Goal: Information Seeking & Learning: Understand process/instructions

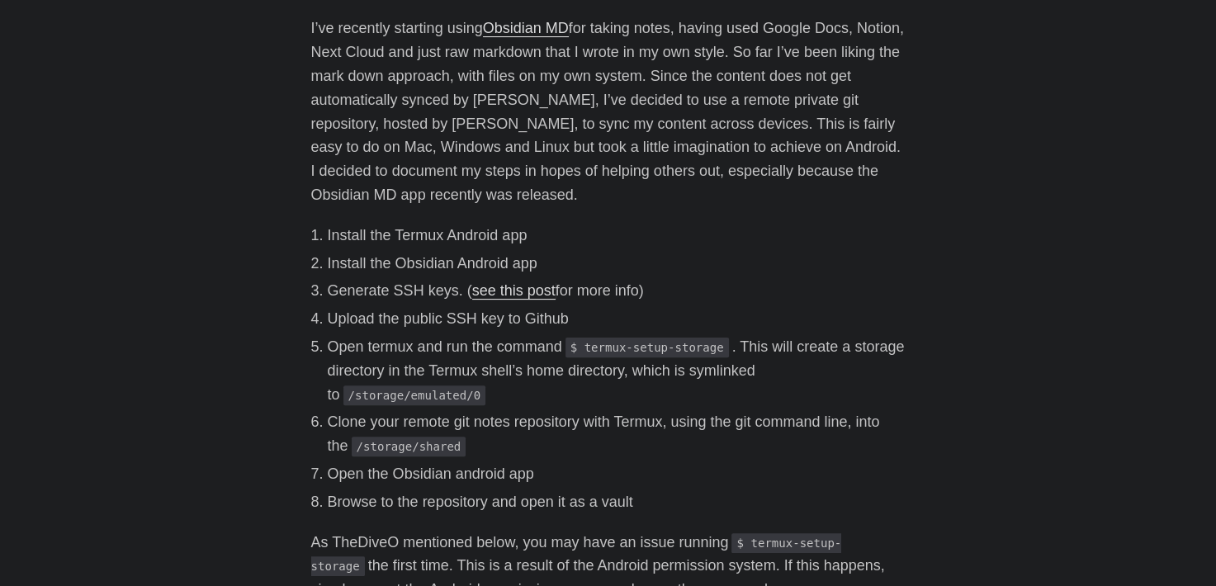
scroll to position [413, 0]
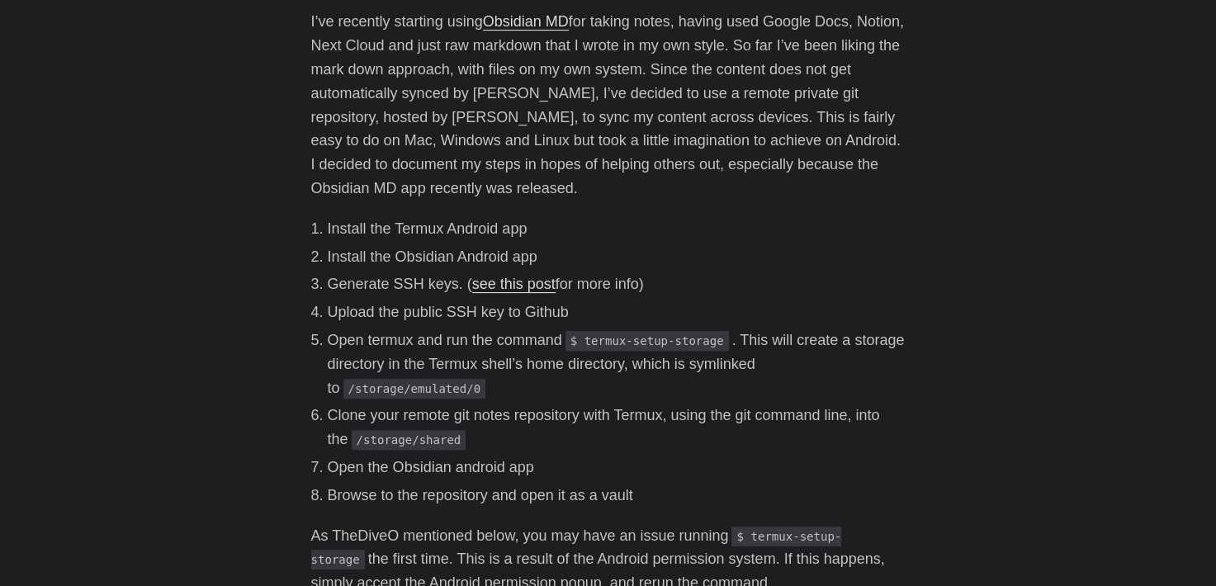
click at [809, 212] on div "I’ve recently starting using Obsidian MD for taking notes, having used Google D…" at bounding box center [608, 422] width 595 height 825
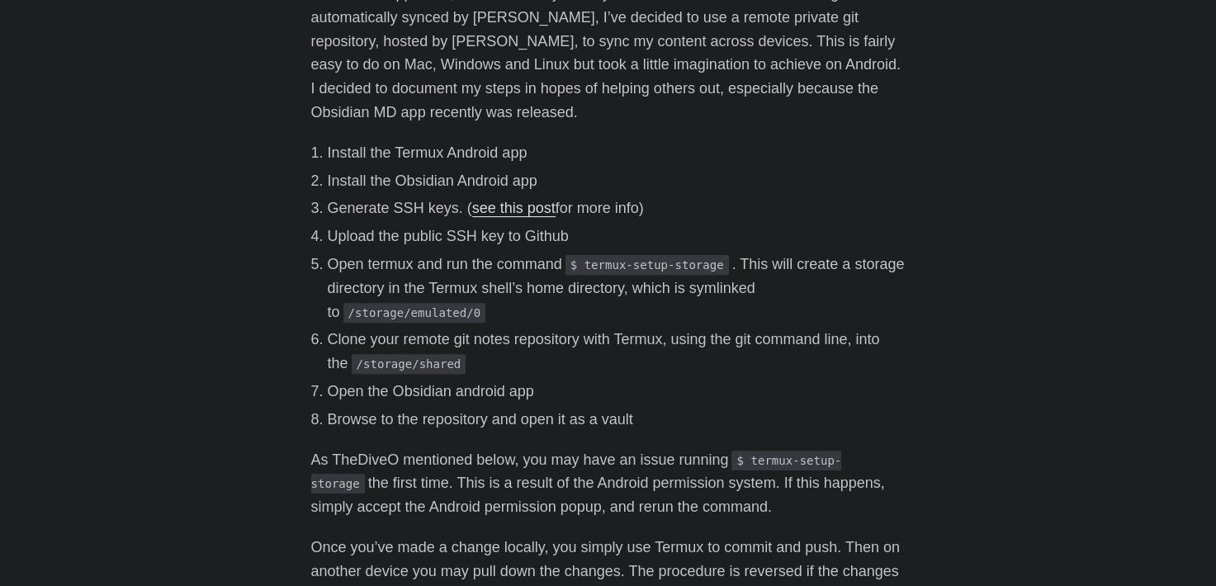
scroll to position [495, 0]
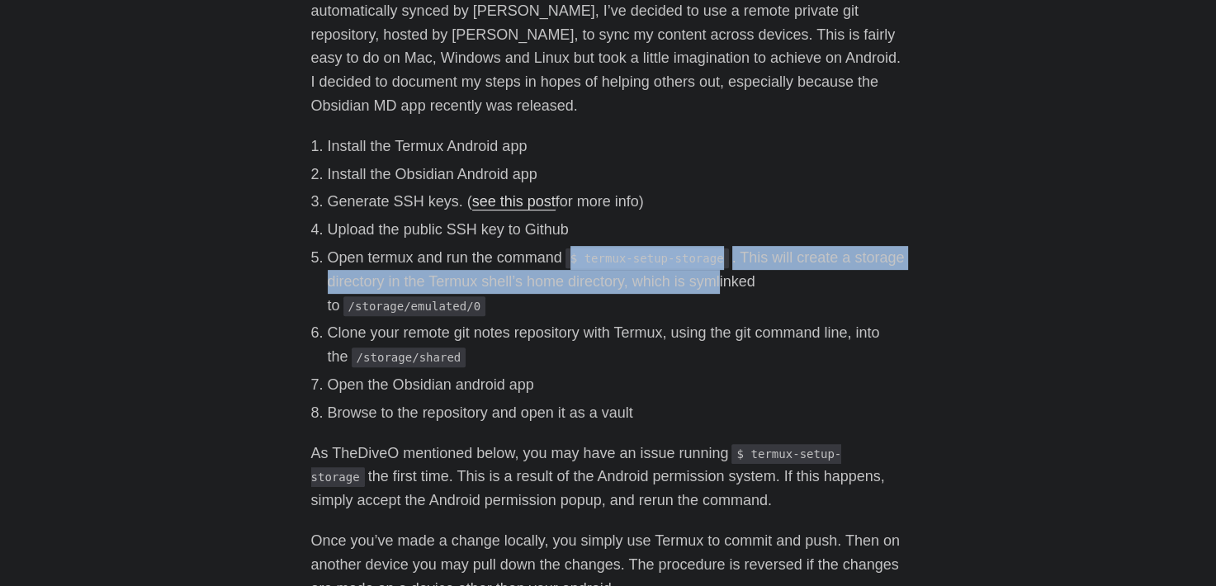
drag, startPoint x: 578, startPoint y: 263, endPoint x: 723, endPoint y: 300, distance: 150.0
click at [719, 272] on li "Open termux and run the command $ termux-setup-storage . This will create a sto…" at bounding box center [617, 281] width 578 height 71
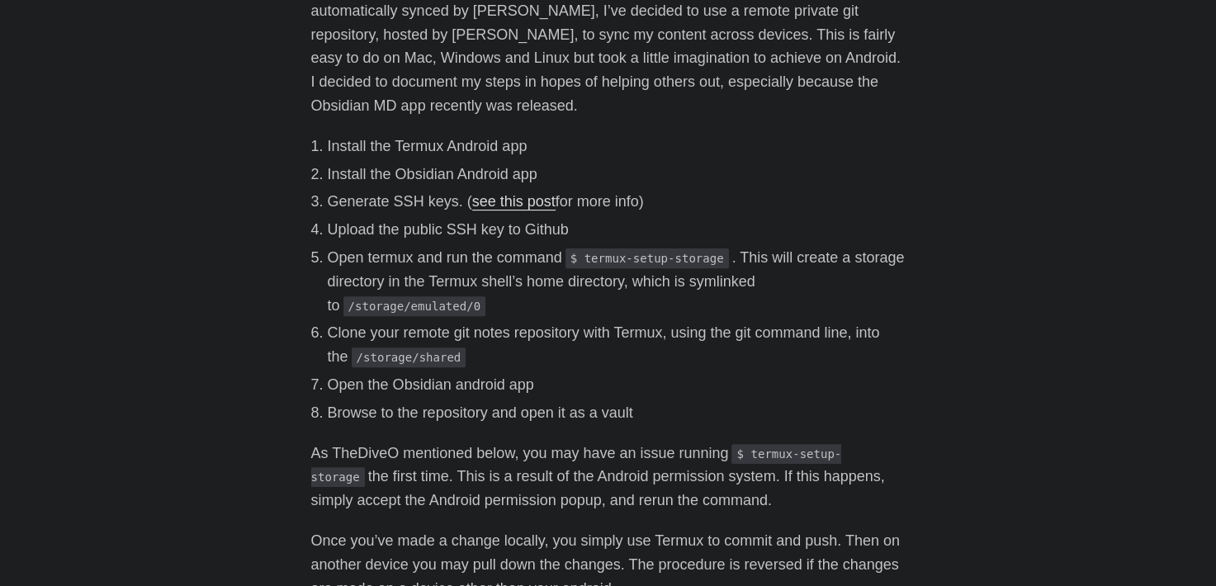
click at [711, 344] on li "Clone your remote git notes repository with Termux, using the git command line,…" at bounding box center [617, 345] width 578 height 48
click at [715, 340] on li "Clone your remote git notes repository with Termux, using the git command line,…" at bounding box center [617, 345] width 578 height 48
click at [716, 339] on li "Clone your remote git notes repository with Termux, using the git command line,…" at bounding box center [617, 345] width 578 height 48
click at [986, 288] on body "[PERSON_NAME] Home About Posts Tags Archive Resume" at bounding box center [608, 353] width 1216 height 1696
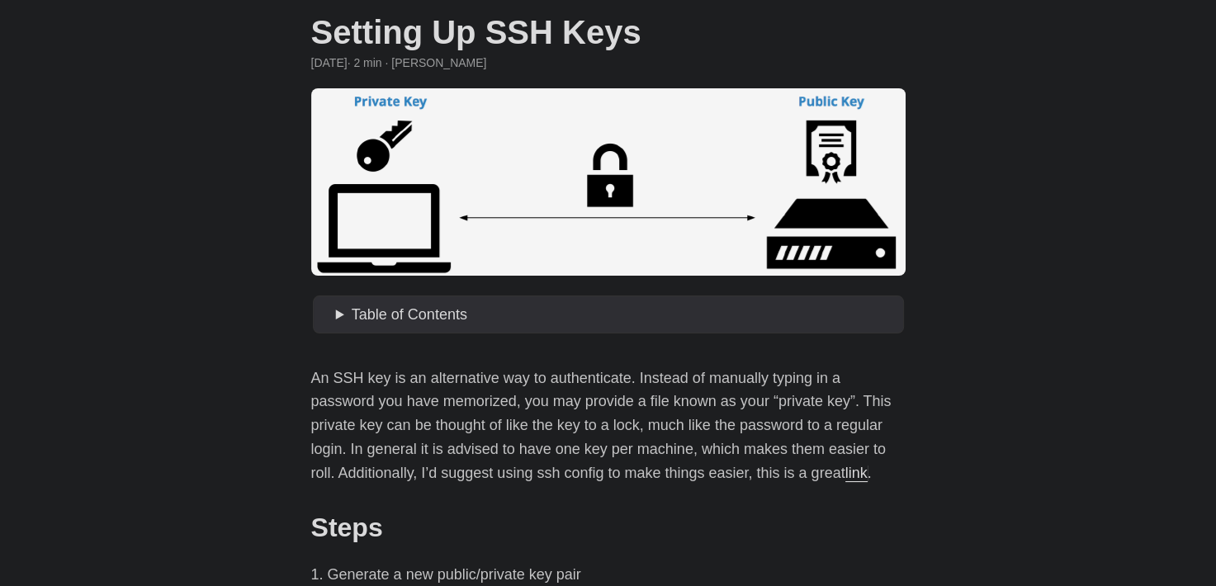
scroll to position [83, 0]
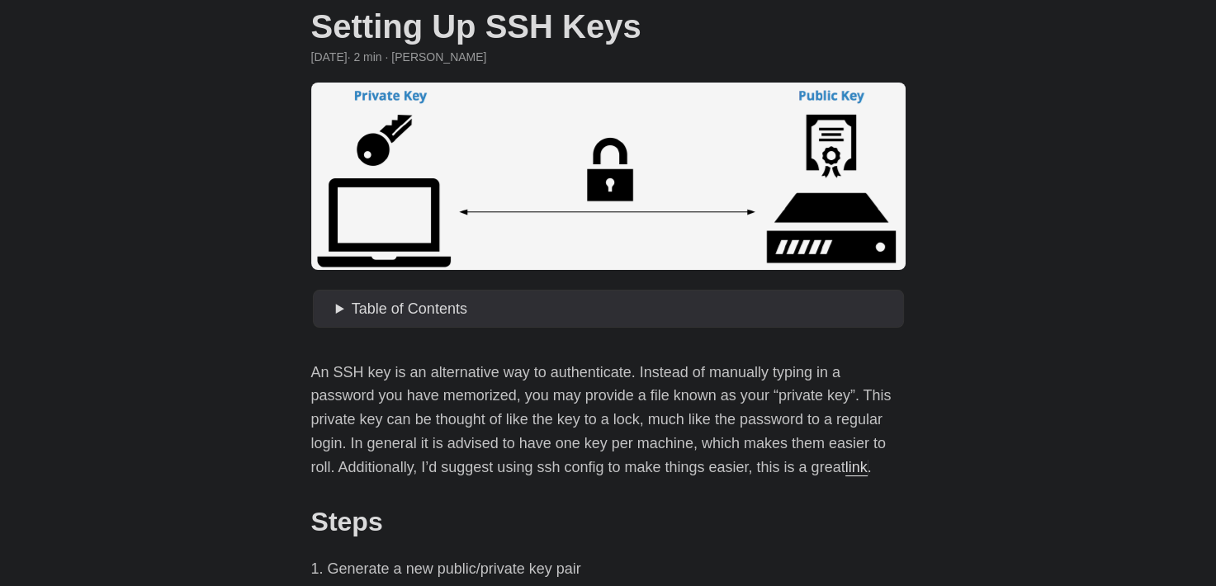
click at [439, 312] on span "Table of Contents" at bounding box center [410, 309] width 116 height 17
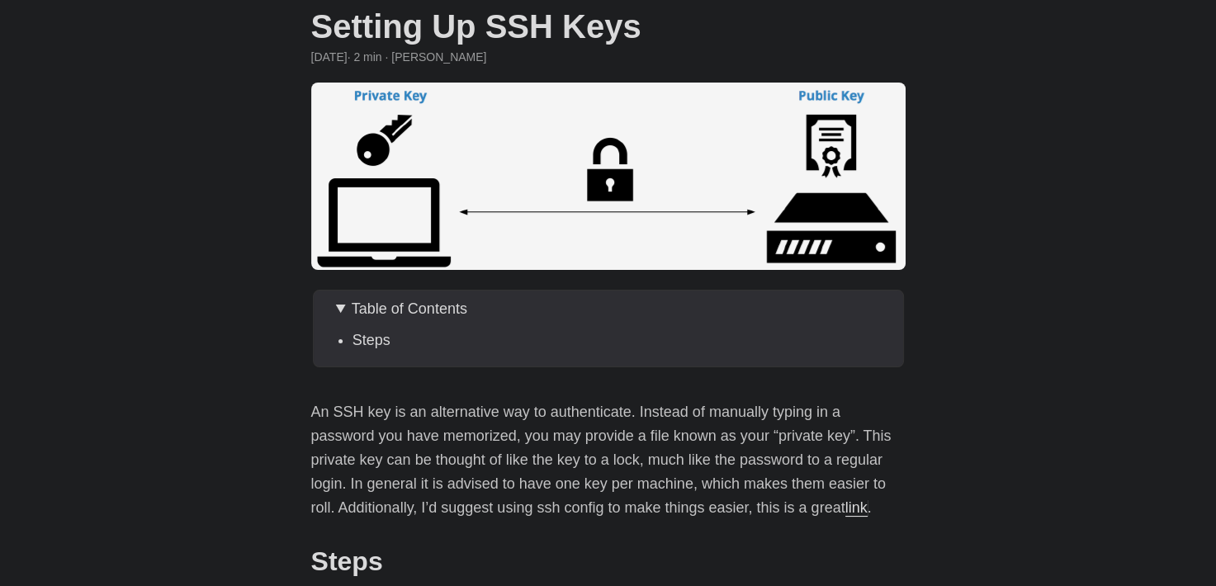
click at [419, 317] on span "Table of Contents" at bounding box center [410, 309] width 116 height 17
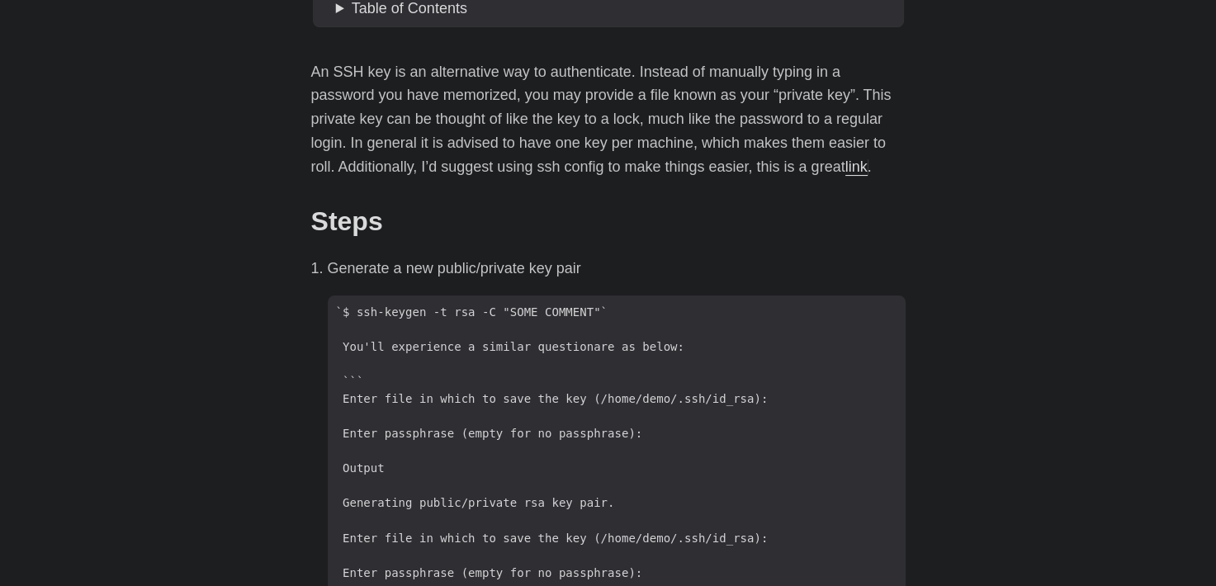
scroll to position [413, 0]
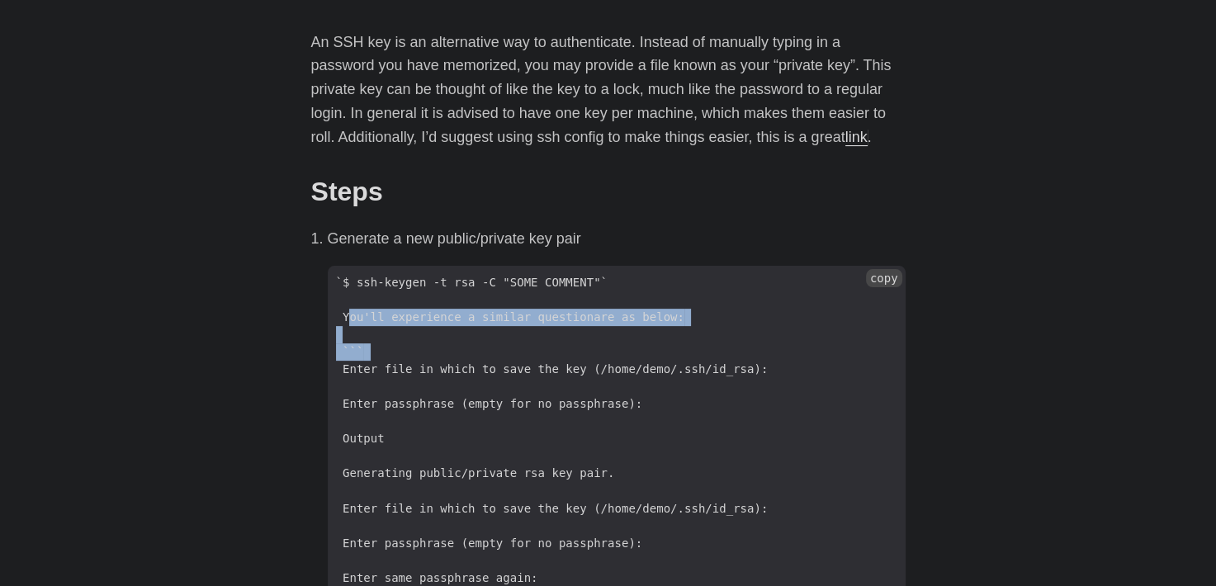
drag, startPoint x: 343, startPoint y: 313, endPoint x: 648, endPoint y: 348, distance: 307.5
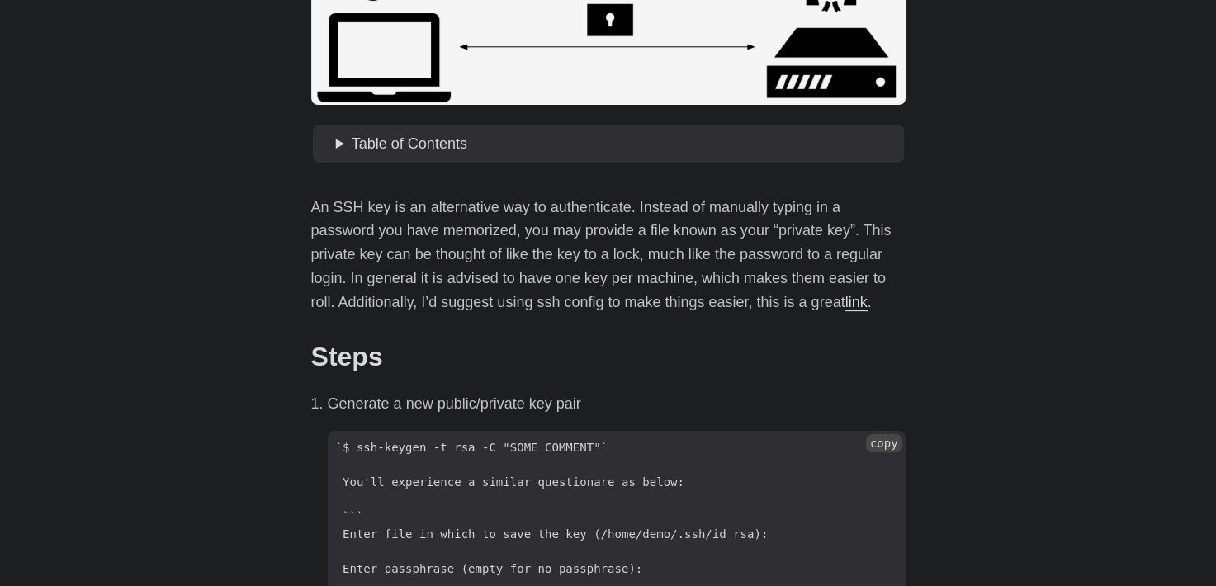
scroll to position [0, 0]
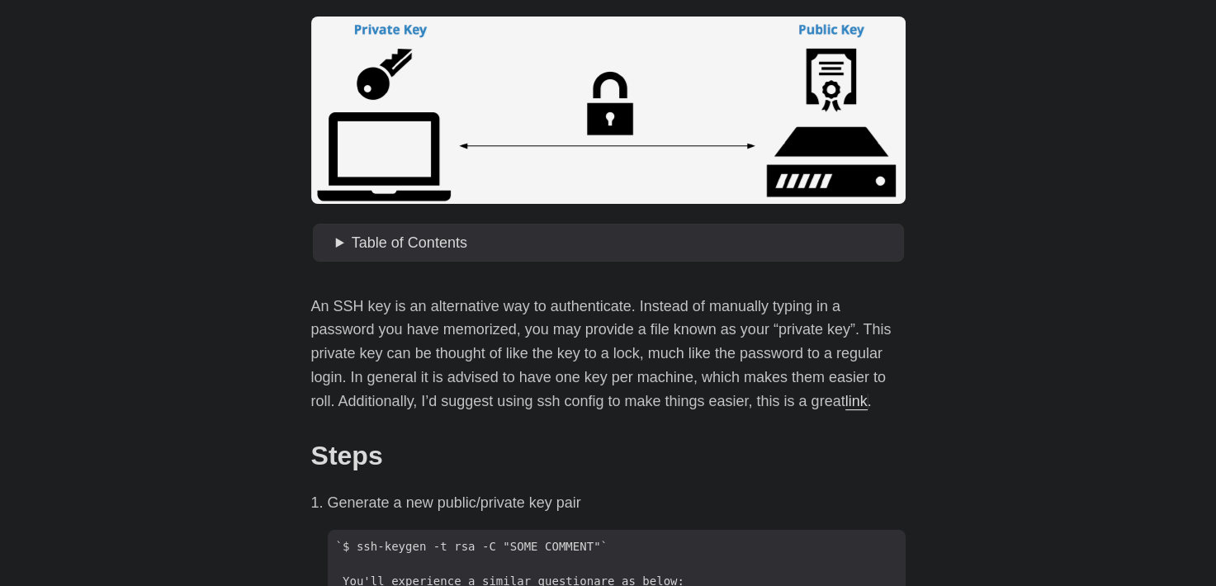
scroll to position [248, 0]
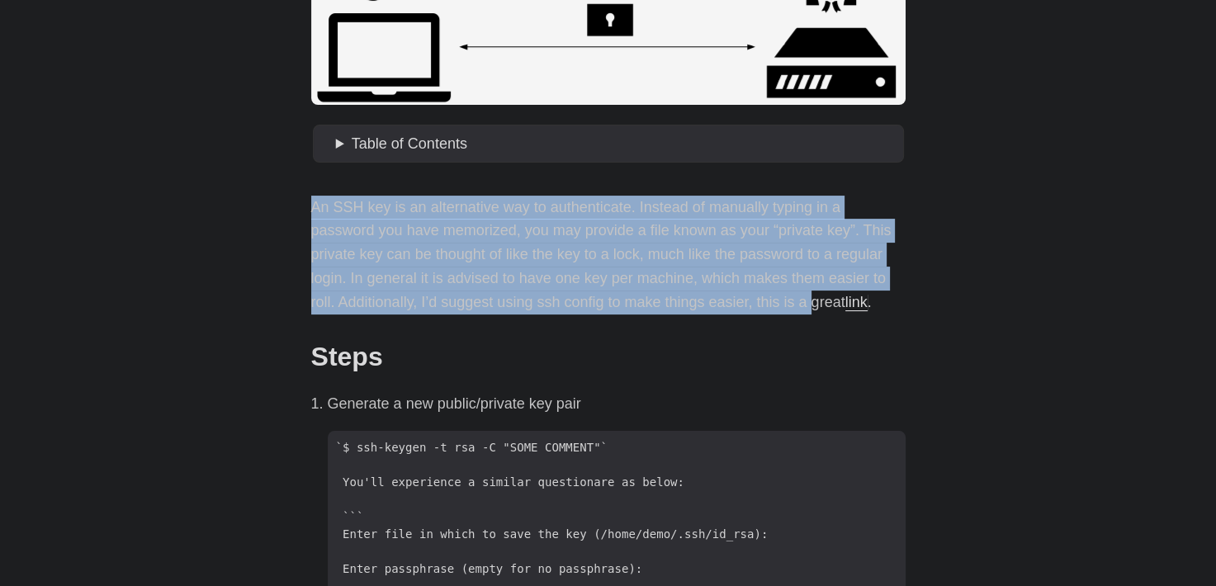
drag, startPoint x: 293, startPoint y: 206, endPoint x: 786, endPoint y: 309, distance: 503.5
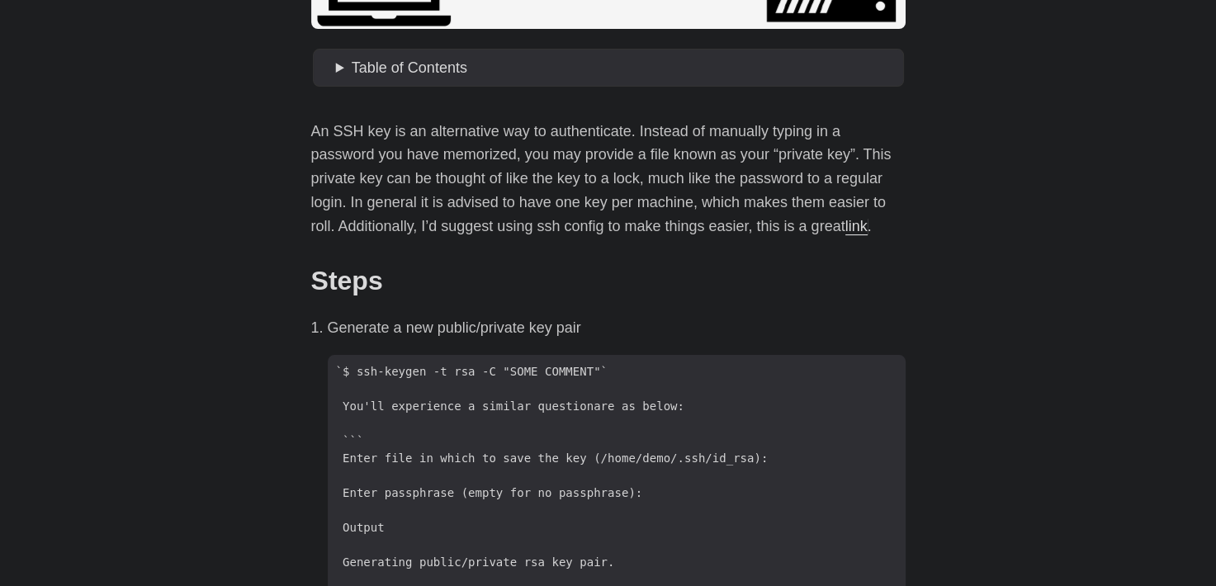
scroll to position [330, 0]
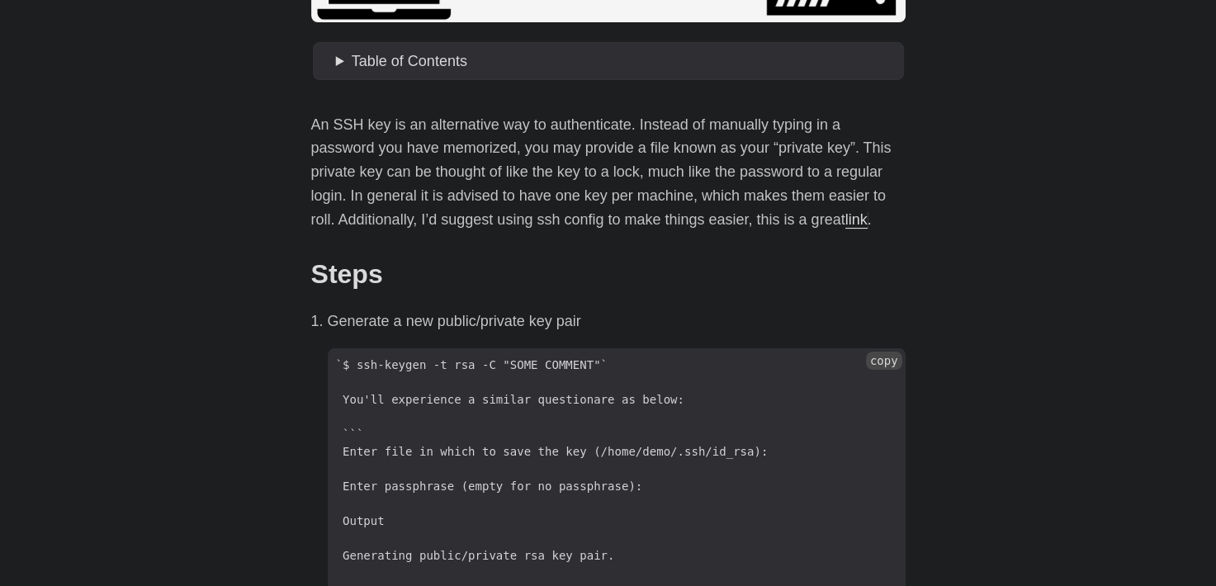
drag, startPoint x: 345, startPoint y: 362, endPoint x: 554, endPoint y: 362, distance: 208.9
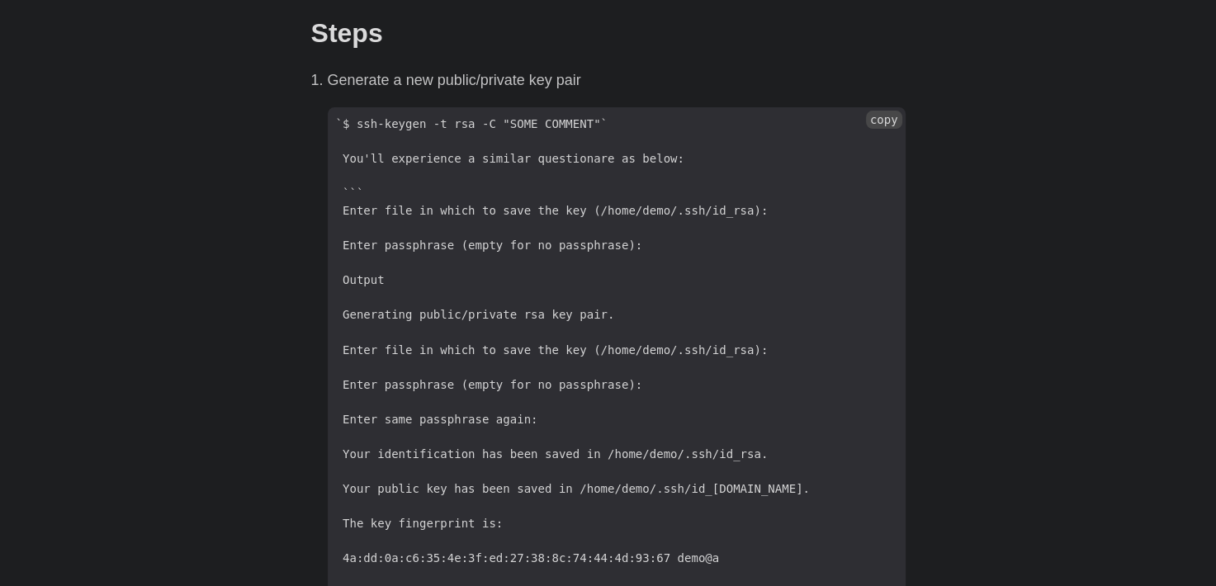
scroll to position [578, 0]
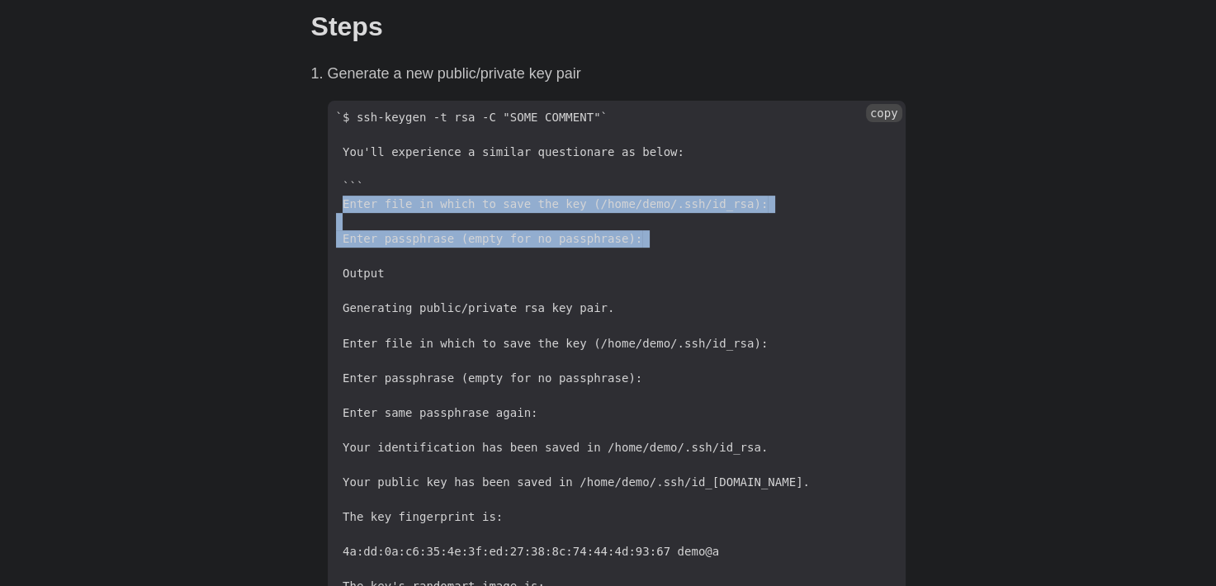
drag, startPoint x: 367, startPoint y: 197, endPoint x: 725, endPoint y: 233, distance: 360.1
click at [725, 233] on code "`$ ssh-keygen -t rsa -C "SOME COMMENT"` You'll experience a similar questionare…" at bounding box center [617, 466] width 578 height 730
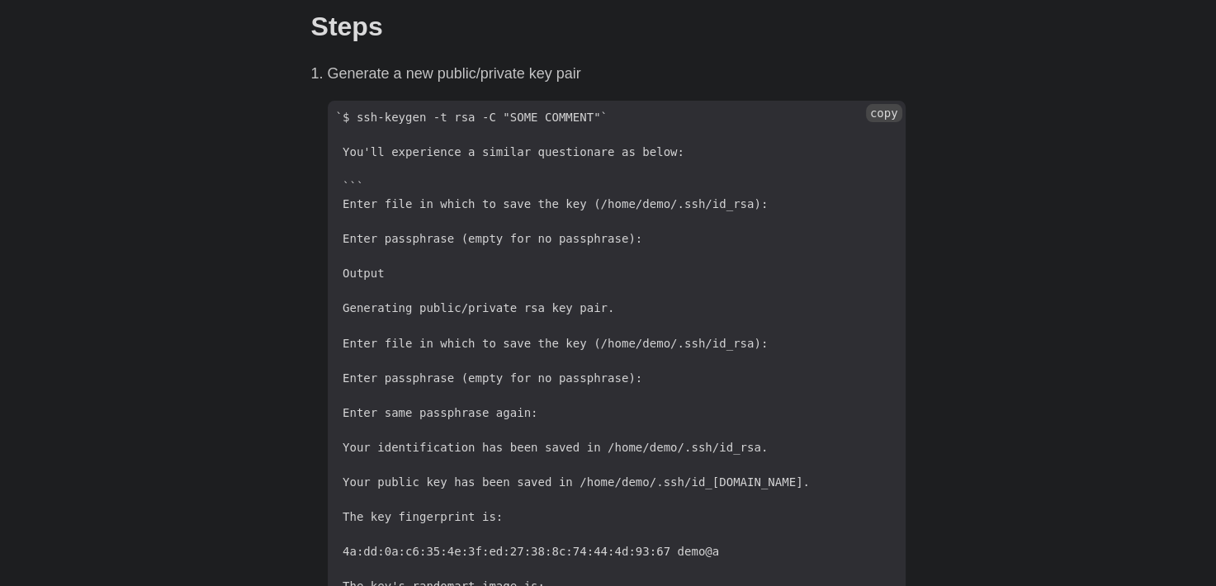
click at [807, 274] on code "`$ ssh-keygen -t rsa -C "SOME COMMENT"` You'll experience a similar questionare…" at bounding box center [617, 466] width 578 height 730
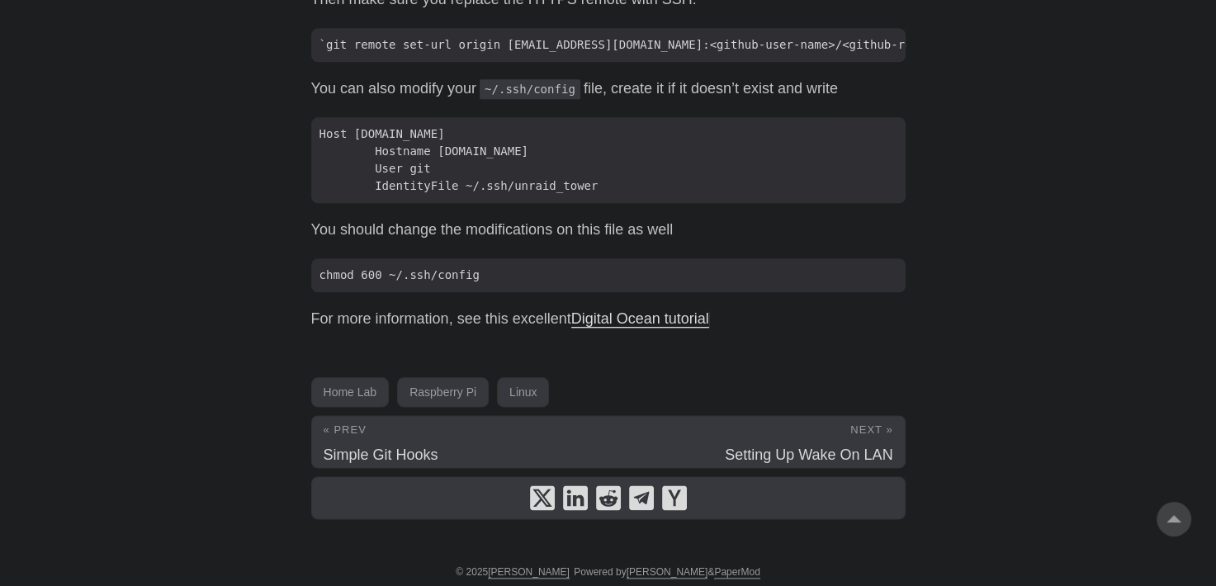
scroll to position [1908, 0]
